Goal: Navigation & Orientation: Find specific page/section

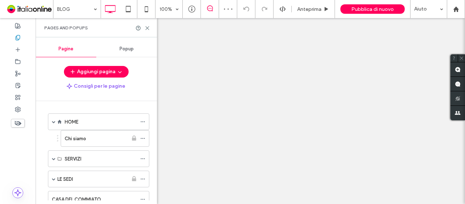
click at [145, 26] on div at bounding box center [232, 102] width 465 height 204
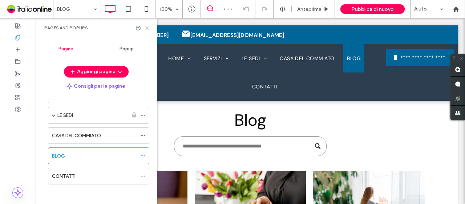
click at [146, 28] on icon at bounding box center [146, 27] width 5 height 5
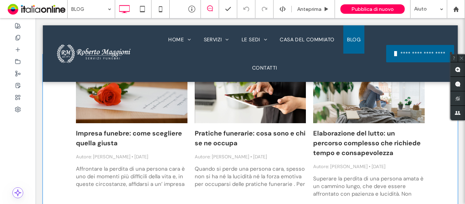
scroll to position [109, 0]
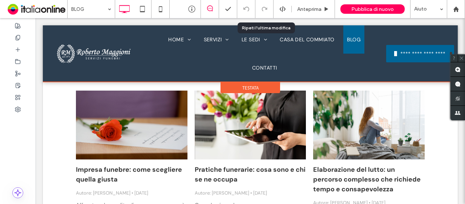
click at [262, 38] on div at bounding box center [250, 53] width 414 height 57
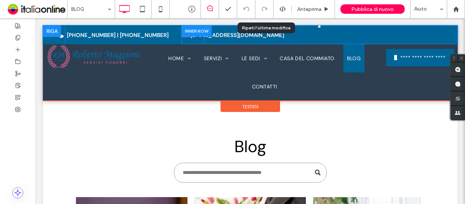
scroll to position [0, 0]
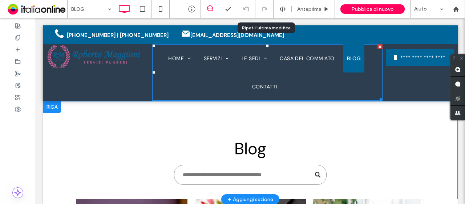
drag, startPoint x: 256, startPoint y: 134, endPoint x: 196, endPoint y: 126, distance: 60.4
click at [255, 134] on span "Azzano San Paolo" at bounding box center [264, 131] width 43 height 7
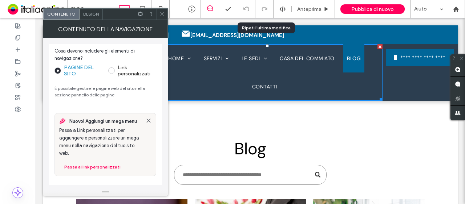
click at [161, 13] on icon at bounding box center [161, 13] width 5 height 5
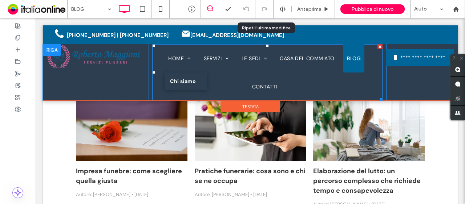
scroll to position [109, 0]
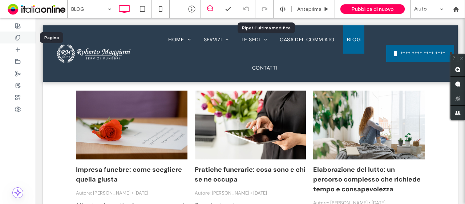
drag, startPoint x: 21, startPoint y: 35, endPoint x: 29, endPoint y: 43, distance: 11.3
click at [21, 35] on div at bounding box center [18, 38] width 36 height 12
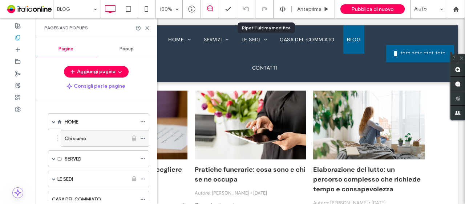
scroll to position [36, 0]
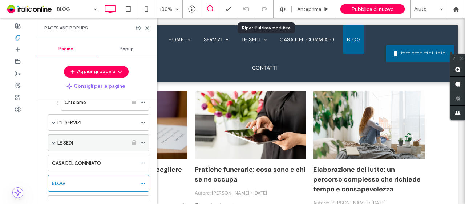
click at [141, 141] on icon at bounding box center [142, 142] width 5 height 5
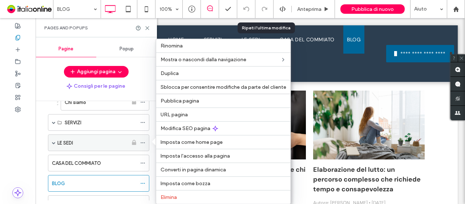
click at [59, 140] on label "LE SEDI" at bounding box center [65, 143] width 16 height 13
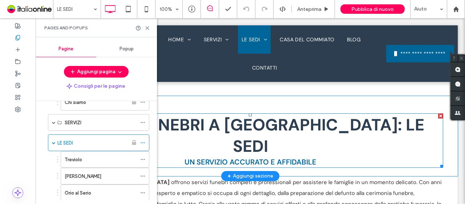
scroll to position [181, 0]
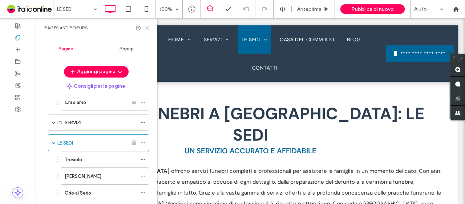
click at [144, 28] on icon at bounding box center [146, 27] width 5 height 5
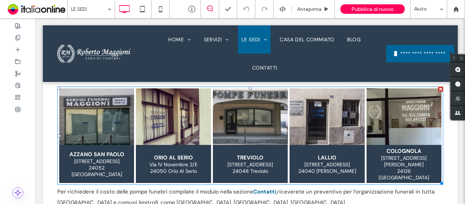
scroll to position [436, 0]
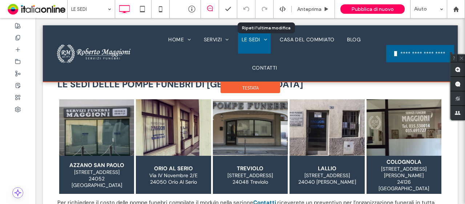
click at [303, 40] on div at bounding box center [250, 53] width 414 height 57
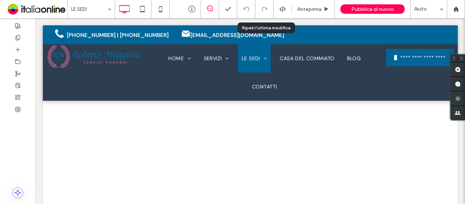
scroll to position [0, 0]
click at [21, 36] on div at bounding box center [18, 38] width 36 height 12
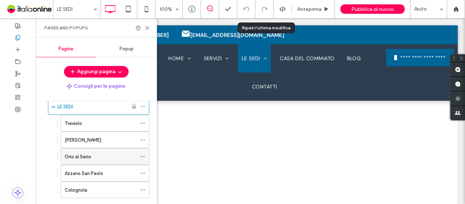
scroll to position [146, 0]
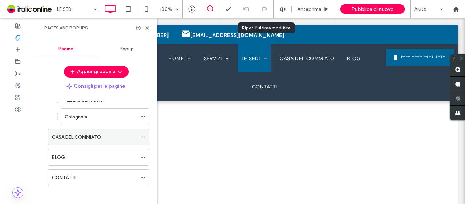
click at [94, 135] on label "CASA DEL COMMIATO" at bounding box center [76, 137] width 49 height 13
click at [147, 26] on icon at bounding box center [146, 27] width 5 height 5
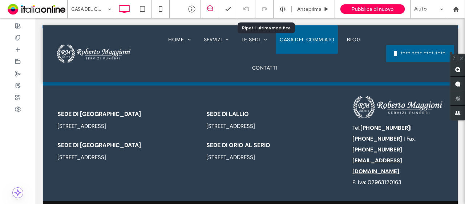
scroll to position [1059, 0]
